Goal: Task Accomplishment & Management: Use online tool/utility

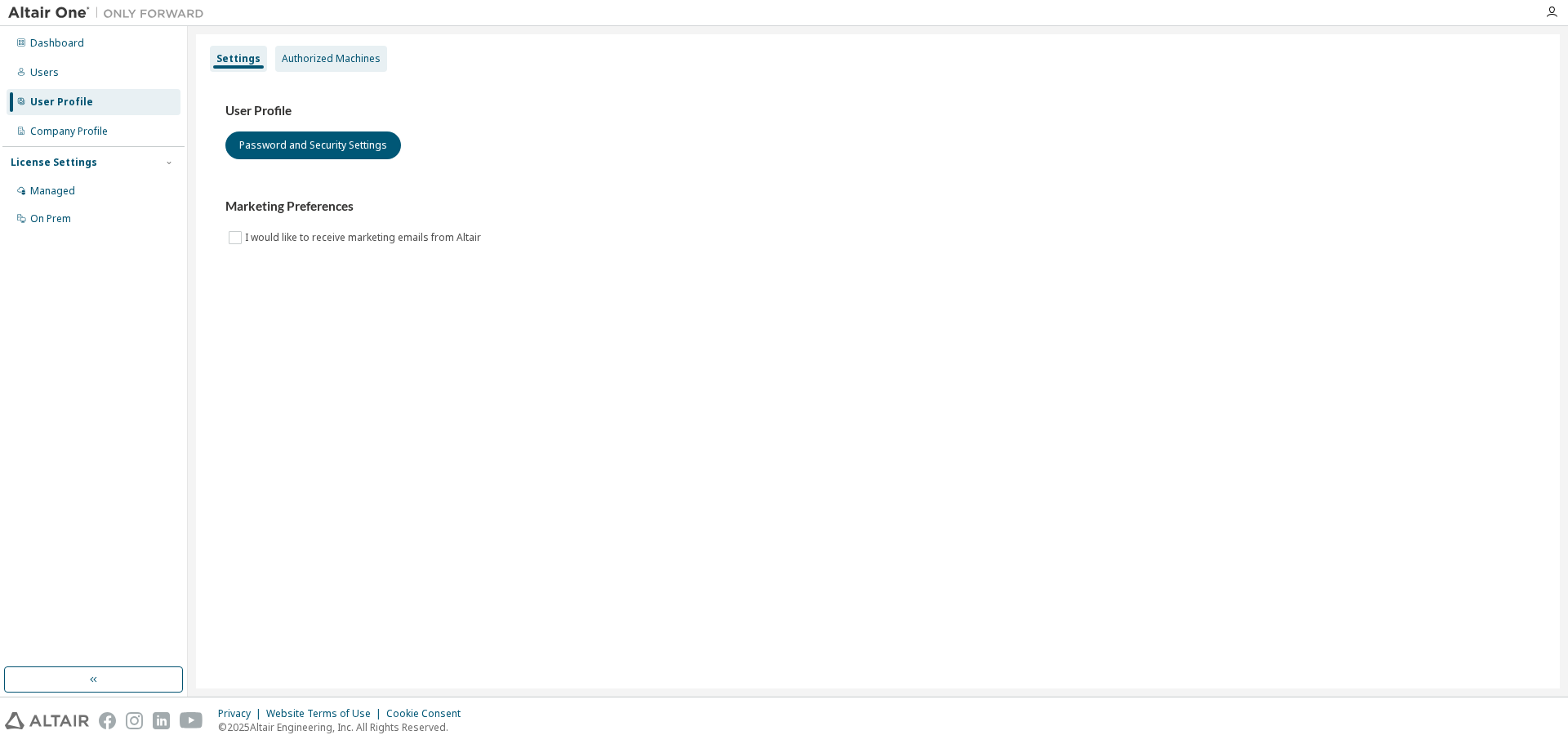
click at [334, 53] on div "Authorized Machines" at bounding box center [331, 58] width 99 height 13
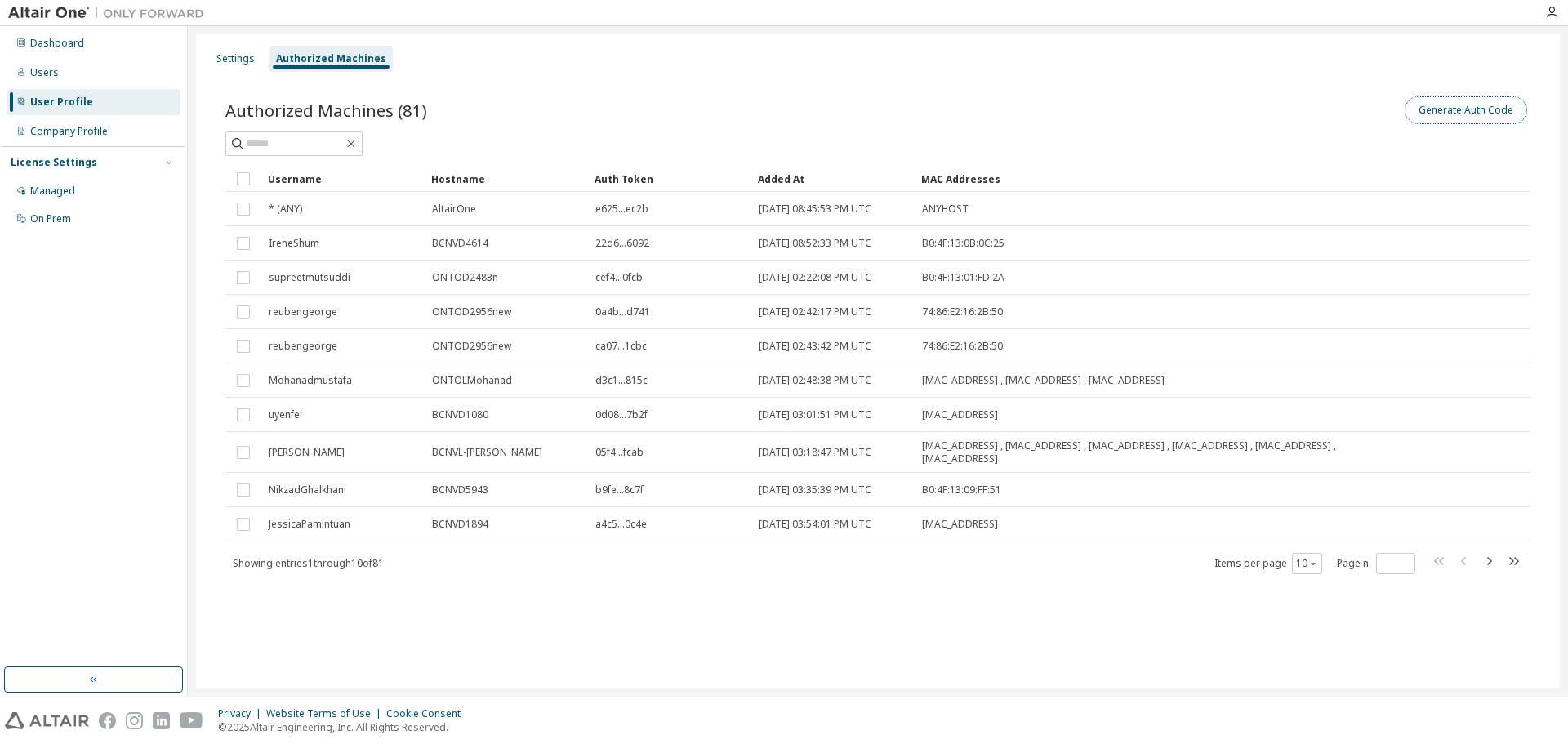
click at [868, 112] on button "Generate Auth Code" at bounding box center [1466, 110] width 123 height 28
